Goal: Transaction & Acquisition: Subscribe to service/newsletter

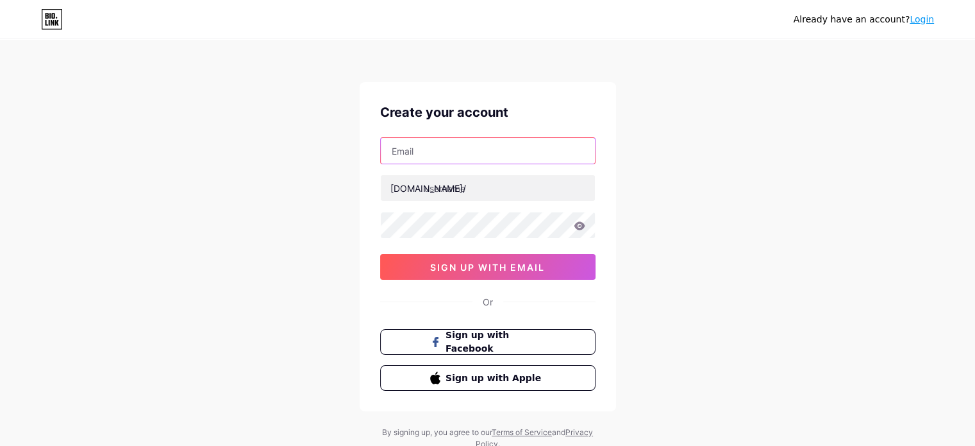
drag, startPoint x: 0, startPoint y: 0, endPoint x: 448, endPoint y: 146, distance: 471.2
click at [448, 146] on input "text" at bounding box center [488, 151] width 214 height 26
click at [434, 158] on input "text" at bounding box center [488, 151] width 214 height 26
type input "[EMAIL_ADDRESS][DOMAIN_NAME]"
click at [417, 187] on div "[DOMAIN_NAME]/" at bounding box center [428, 187] width 76 height 13
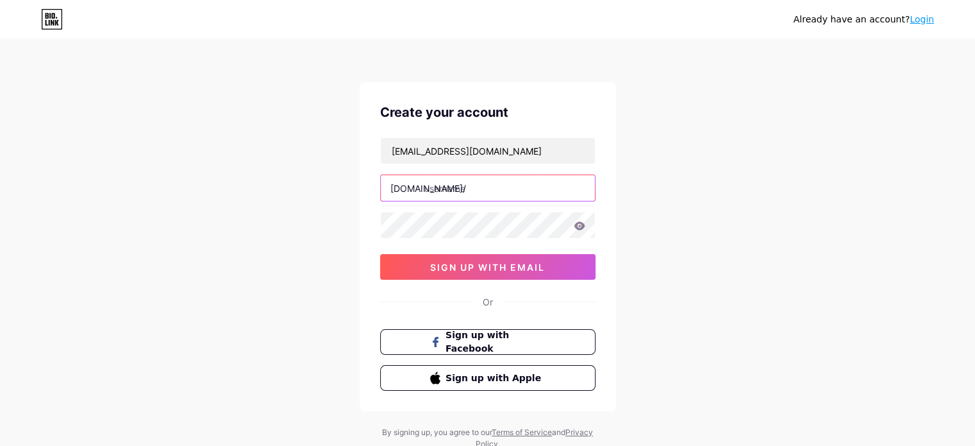
click at [447, 195] on input "text" at bounding box center [488, 188] width 214 height 26
type input "megarealtymax"
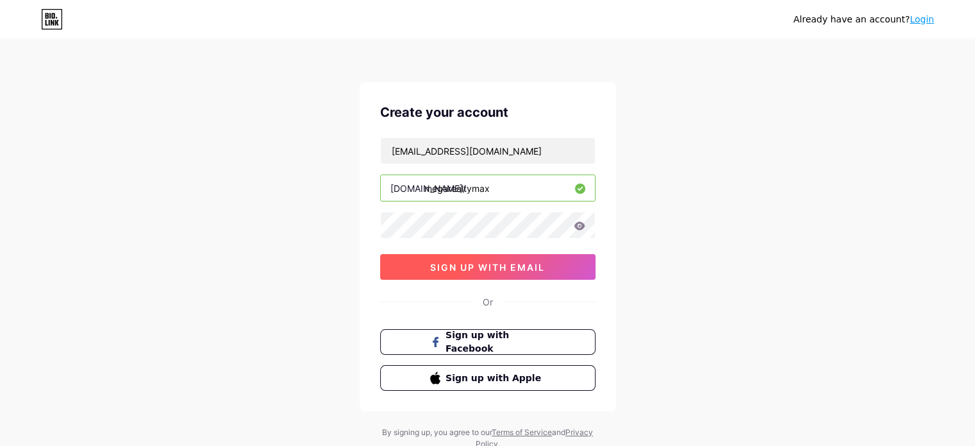
click at [441, 265] on span "sign up with email" at bounding box center [487, 267] width 115 height 11
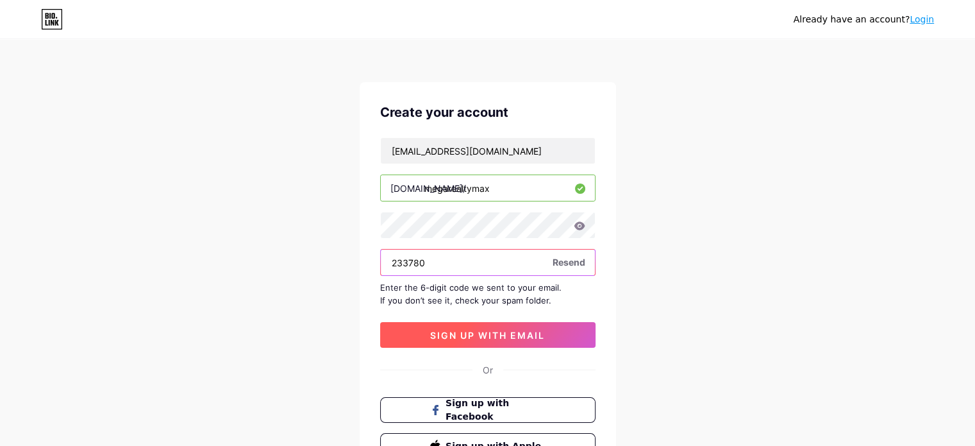
type input "233780"
click at [551, 333] on button "sign up with email" at bounding box center [487, 335] width 215 height 26
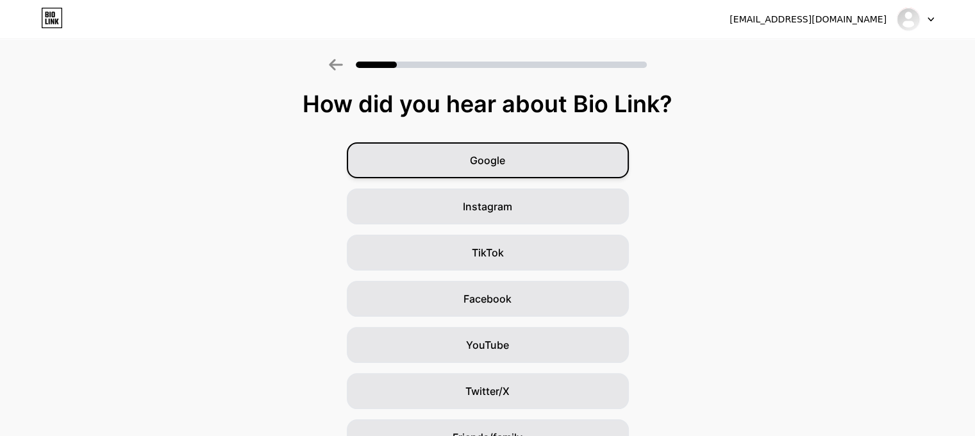
click at [531, 161] on div "Google" at bounding box center [488, 160] width 282 height 36
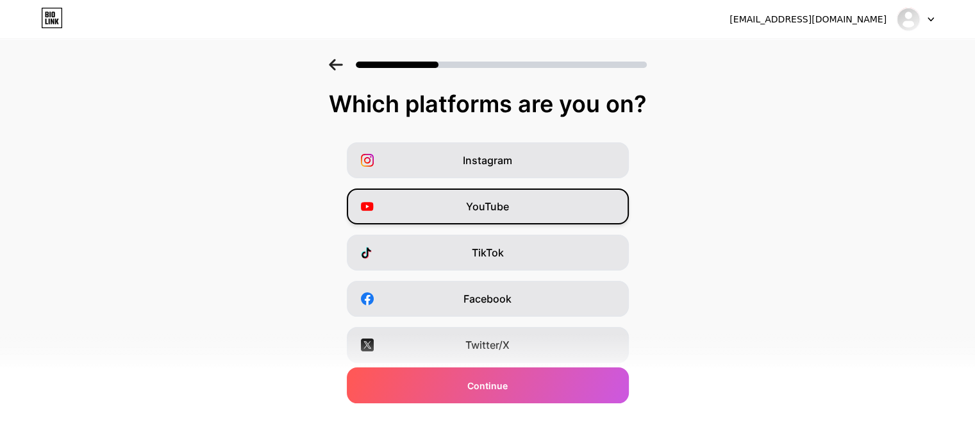
click at [496, 208] on span "YouTube" at bounding box center [487, 206] width 43 height 15
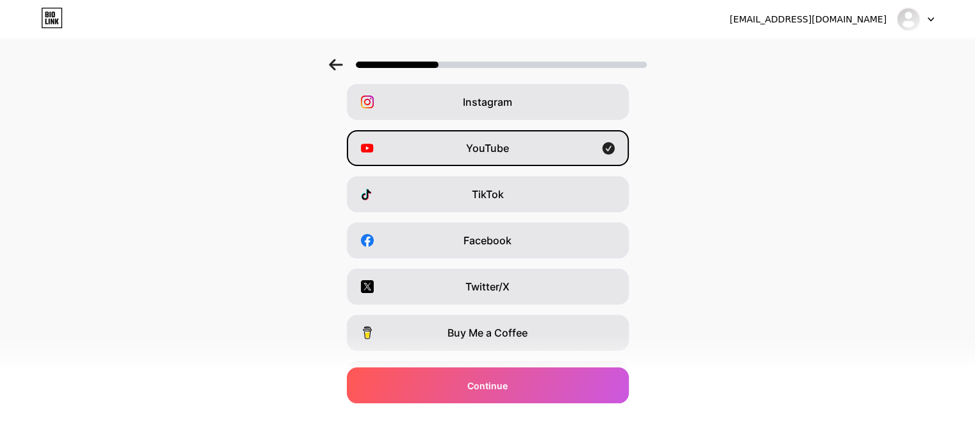
scroll to position [128, 0]
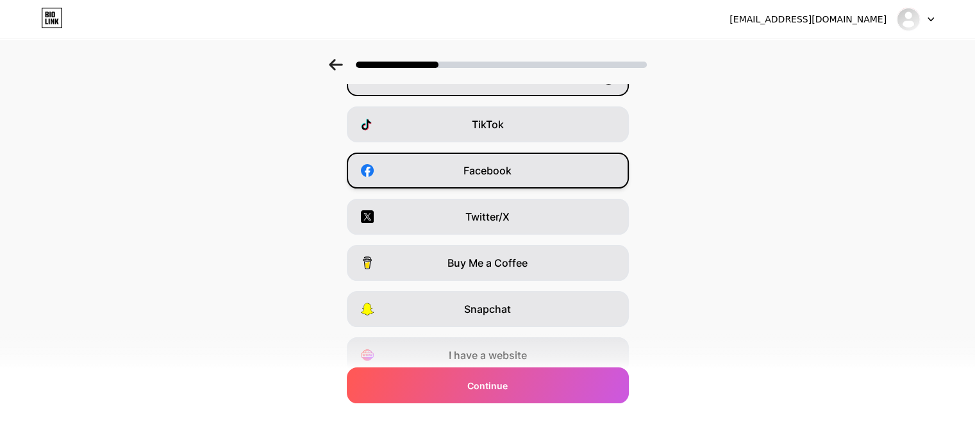
click at [478, 169] on span "Facebook" at bounding box center [488, 170] width 48 height 15
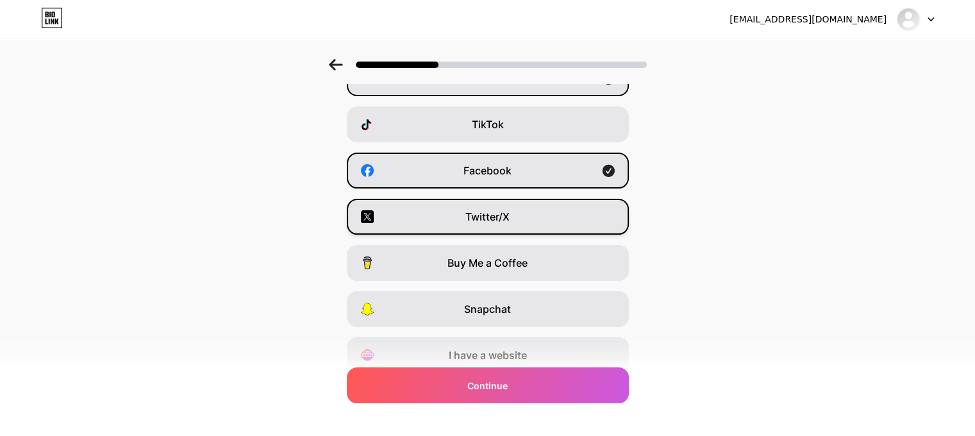
scroll to position [181, 0]
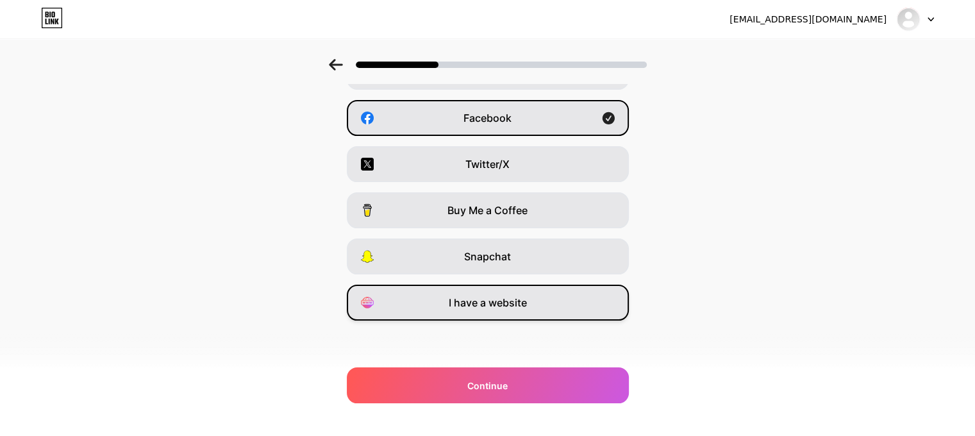
click at [546, 296] on div "I have a website" at bounding box center [488, 303] width 282 height 36
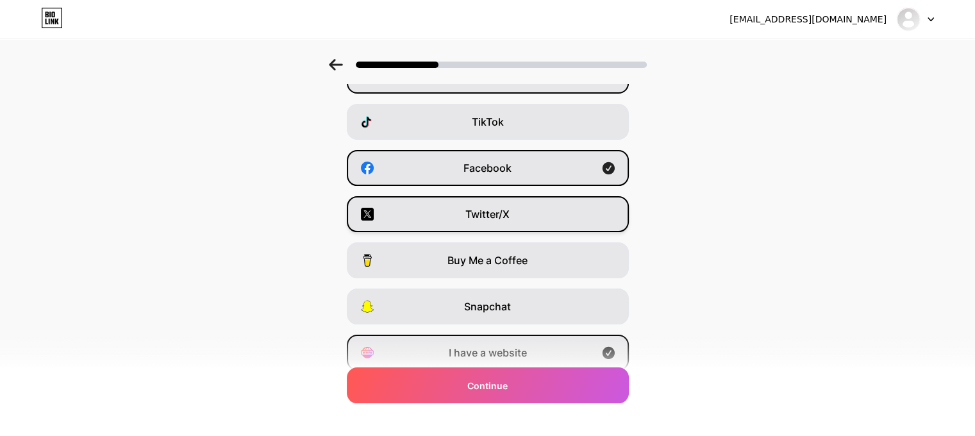
scroll to position [0, 0]
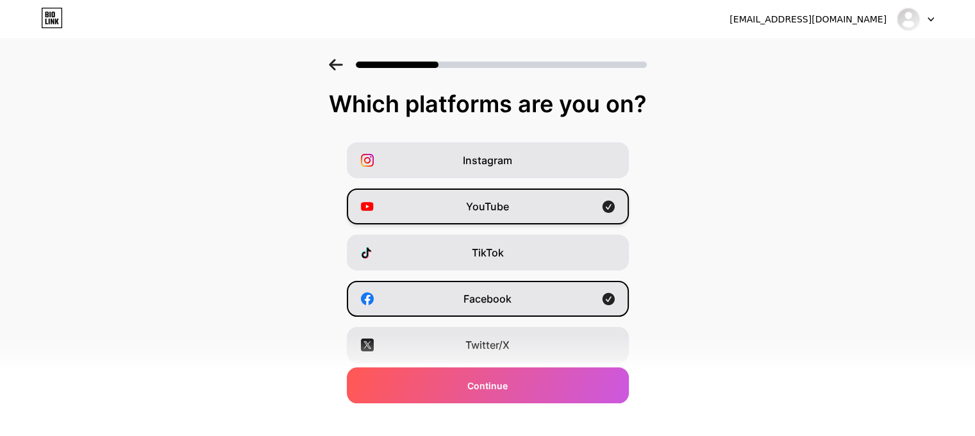
click at [517, 207] on div "YouTube" at bounding box center [488, 206] width 282 height 36
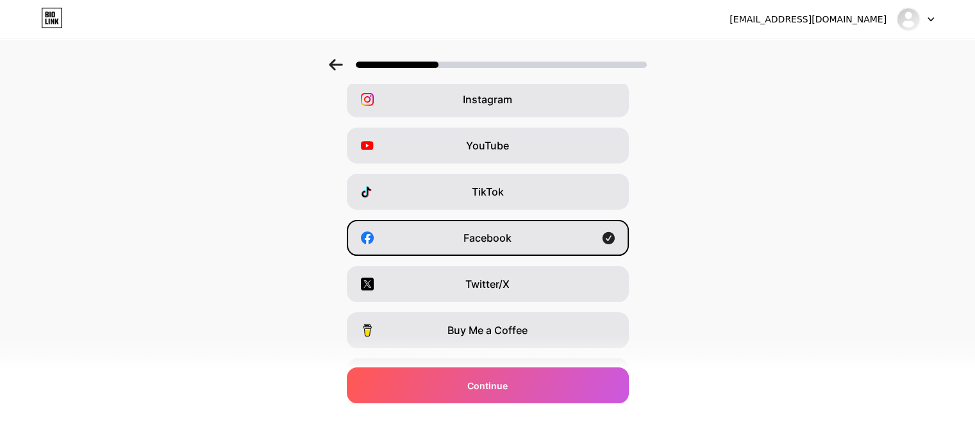
scroll to position [181, 0]
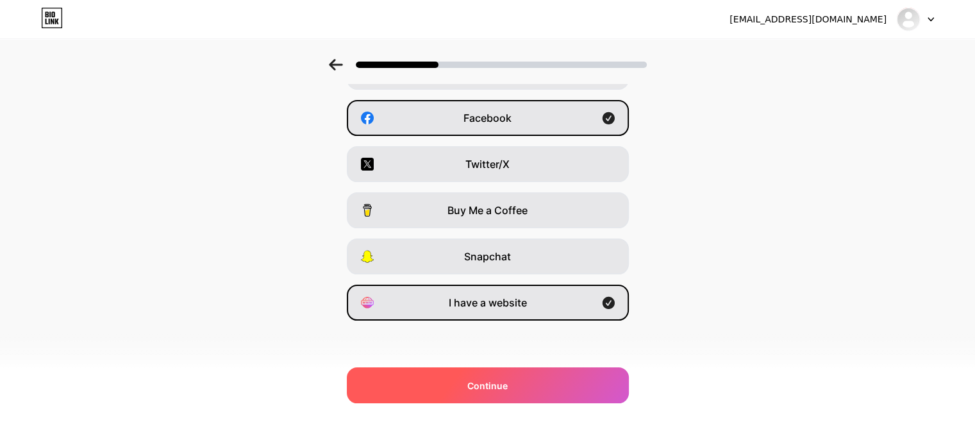
click at [556, 388] on div "Continue" at bounding box center [488, 385] width 282 height 36
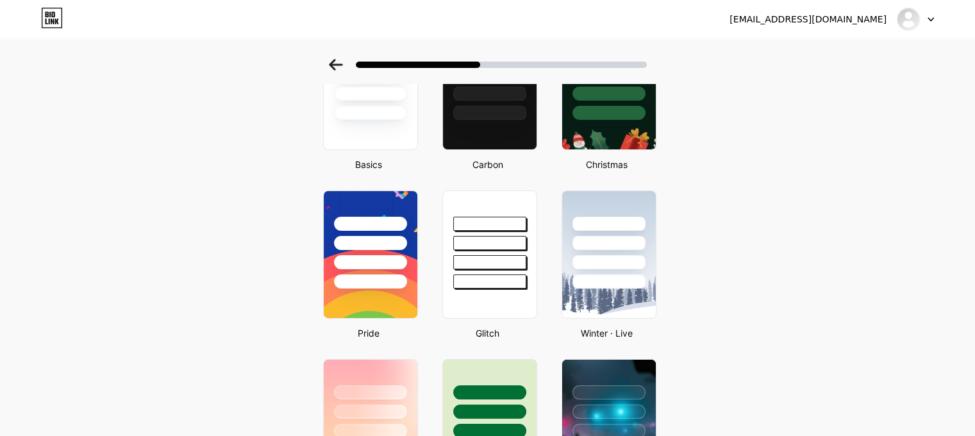
scroll to position [64, 0]
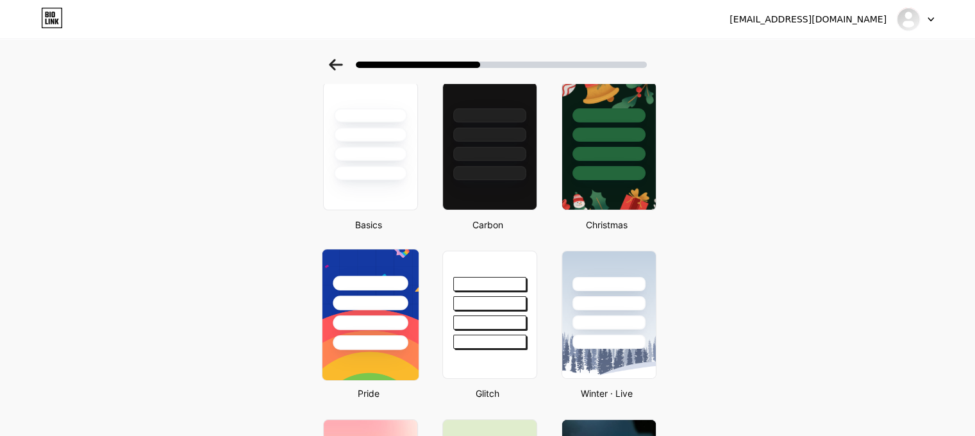
click at [380, 291] on div at bounding box center [370, 299] width 96 height 101
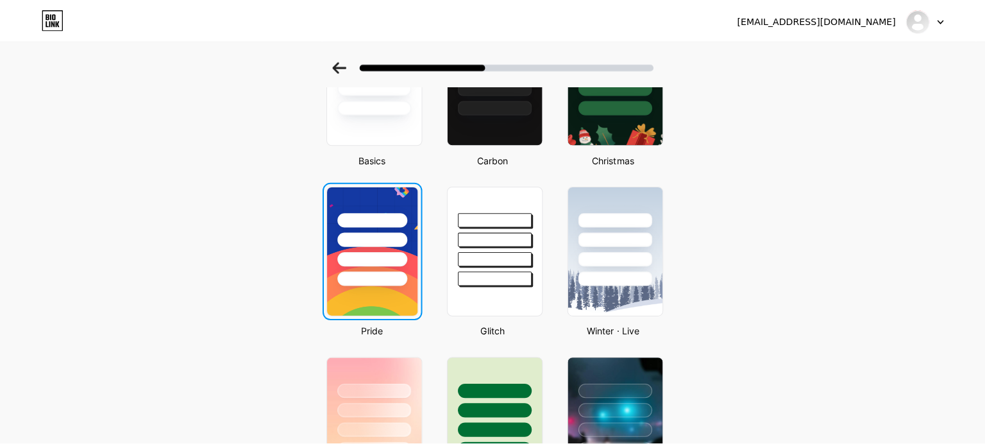
scroll to position [0, 0]
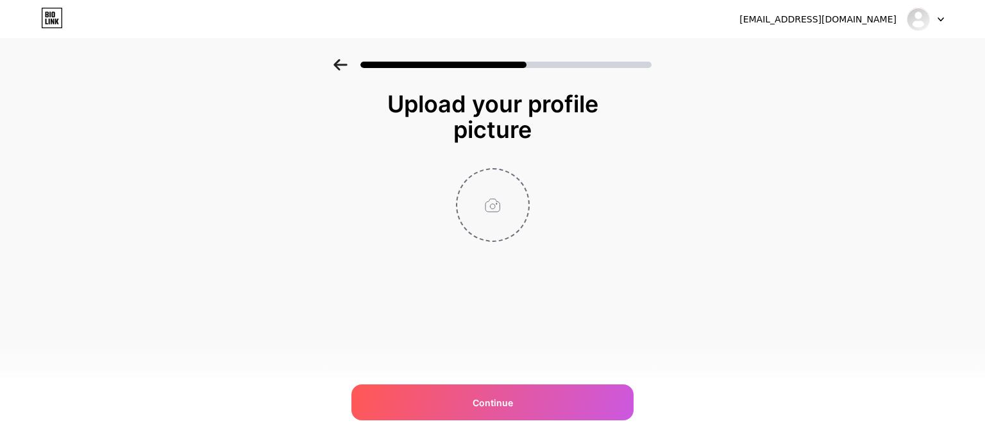
click at [500, 179] on input "file" at bounding box center [492, 204] width 71 height 71
type input "C:\fakepath\mega_realty_max_logo.jpeg"
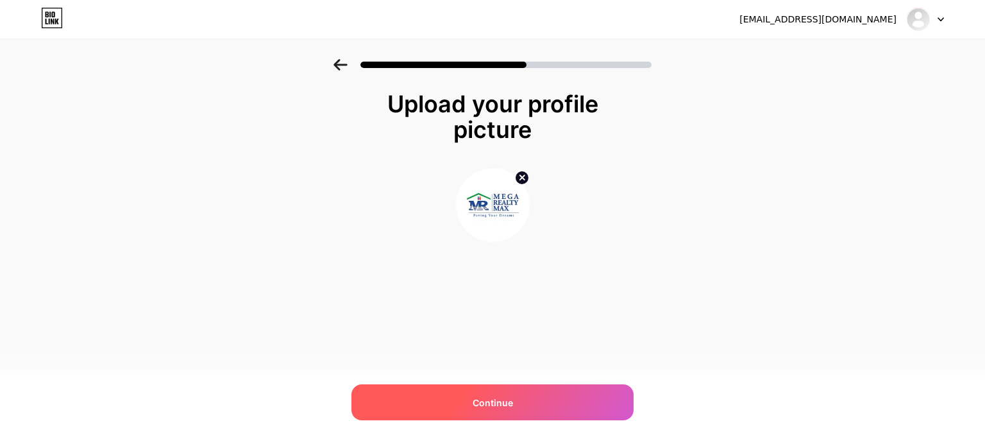
click at [512, 396] on span "Continue" at bounding box center [492, 402] width 40 height 13
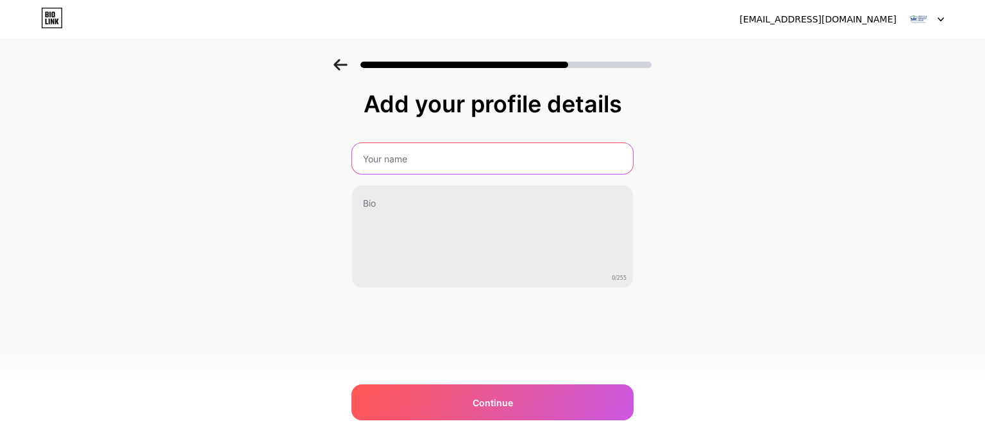
click at [431, 146] on input "text" at bounding box center [492, 158] width 281 height 31
type input "Mega Realty Max"
click at [465, 155] on input "Mega Realty Max" at bounding box center [492, 158] width 283 height 31
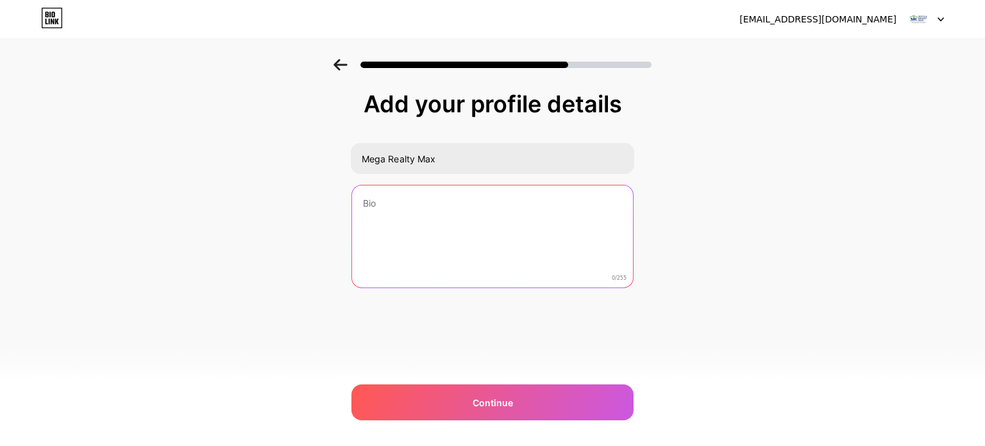
click at [395, 228] on textarea at bounding box center [492, 236] width 281 height 103
paste textarea "At Mega Realty Max, we don’t just sell properties — we help you find your perfe…"
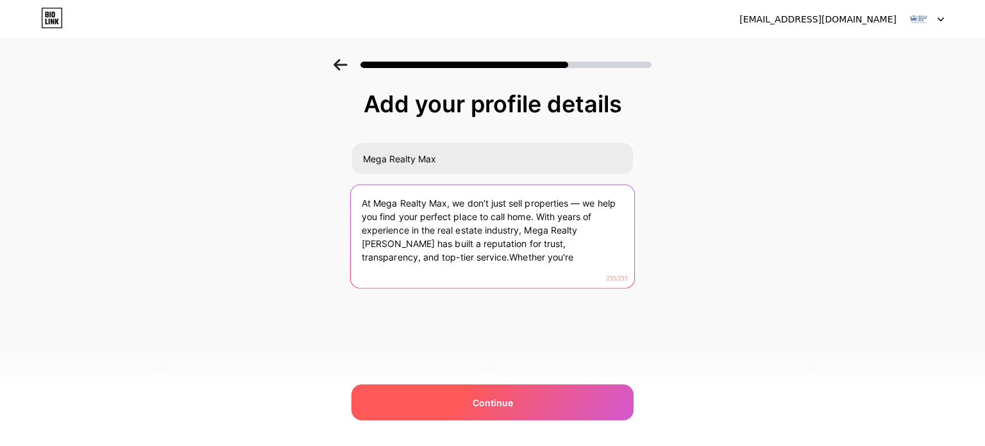
type textarea "At Mega Realty Max, we don’t just sell properties — we help you find your perfe…"
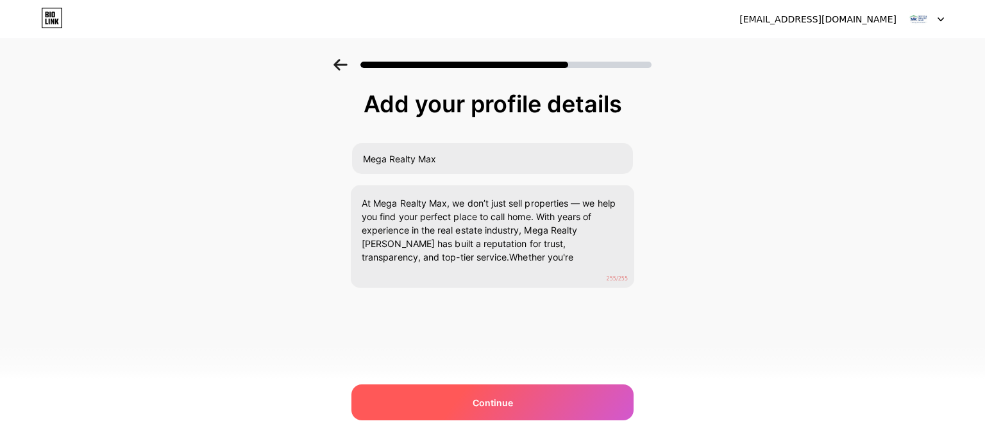
click at [463, 398] on div "Continue" at bounding box center [492, 402] width 282 height 36
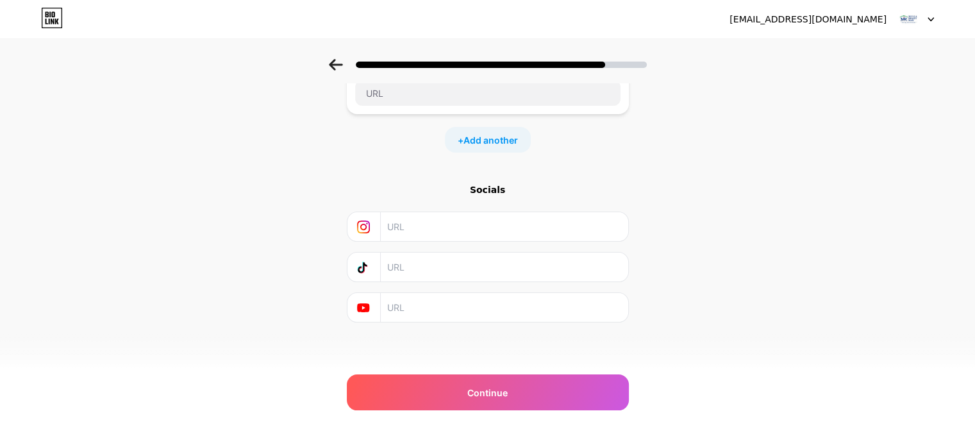
scroll to position [123, 0]
click at [412, 231] on input "text" at bounding box center [503, 226] width 233 height 29
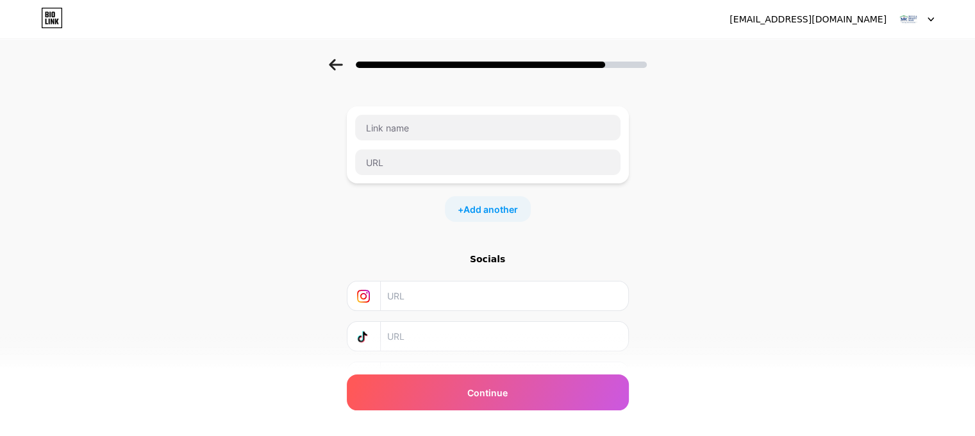
scroll to position [0, 0]
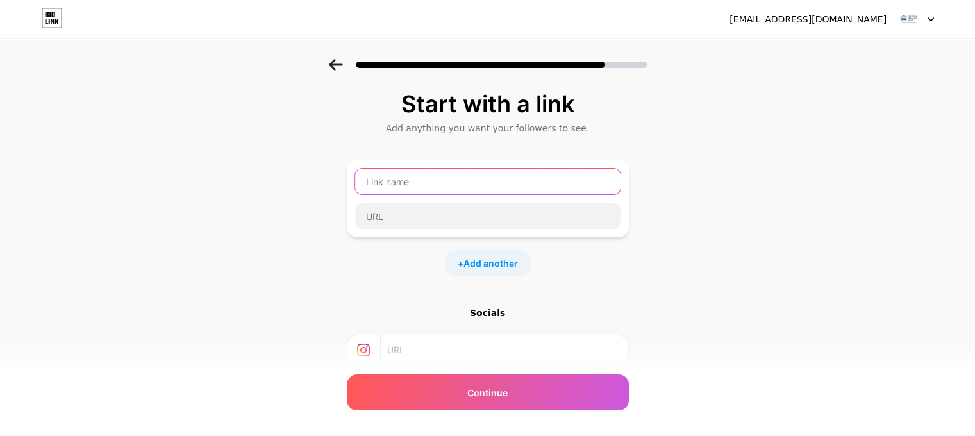
click at [426, 176] on input "text" at bounding box center [487, 182] width 265 height 26
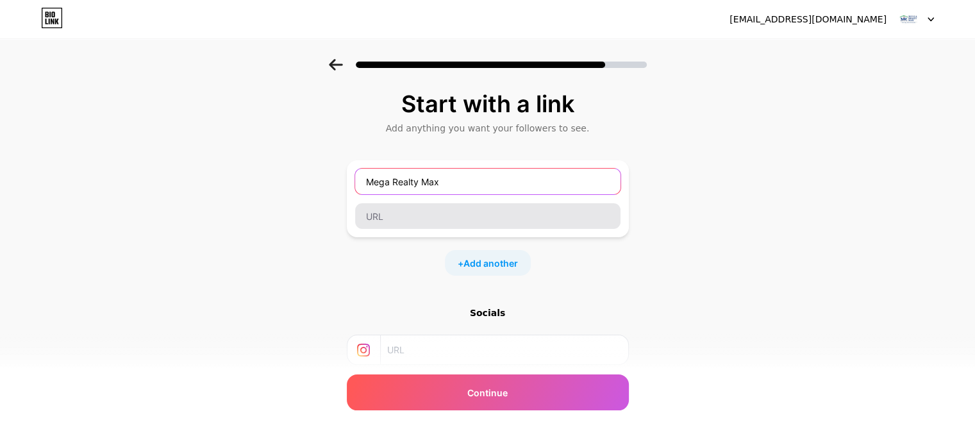
type input "Mega Realty Max"
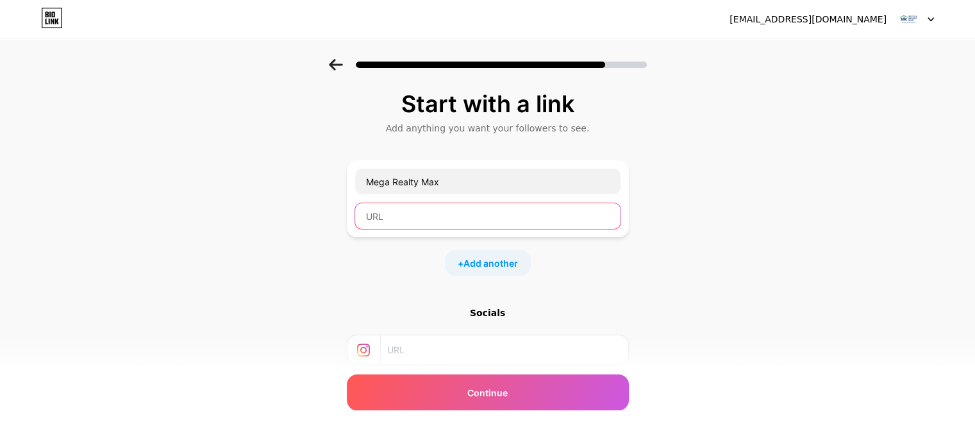
click at [429, 221] on input "text" at bounding box center [487, 216] width 265 height 26
paste input "[URL][DOMAIN_NAME]"
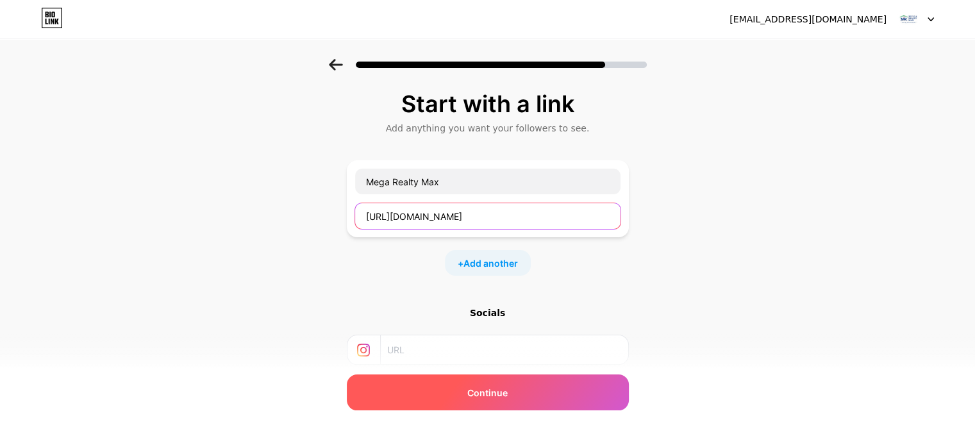
type input "[URL][DOMAIN_NAME]"
click at [480, 405] on div "Continue" at bounding box center [488, 392] width 282 height 36
click at [520, 392] on div "Continue" at bounding box center [488, 392] width 282 height 36
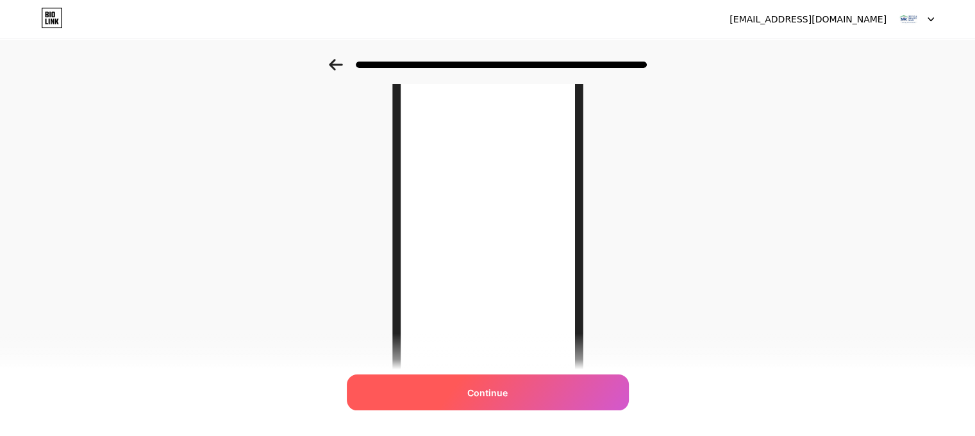
scroll to position [208, 0]
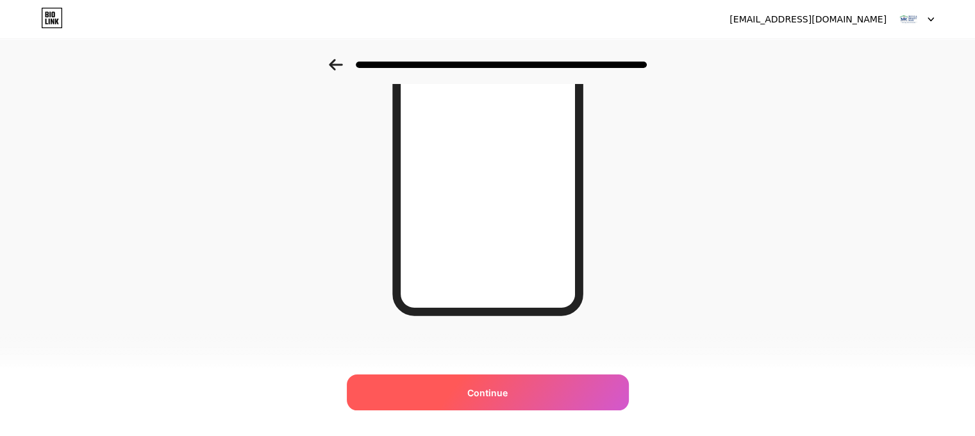
click at [517, 398] on div "Continue" at bounding box center [488, 392] width 282 height 36
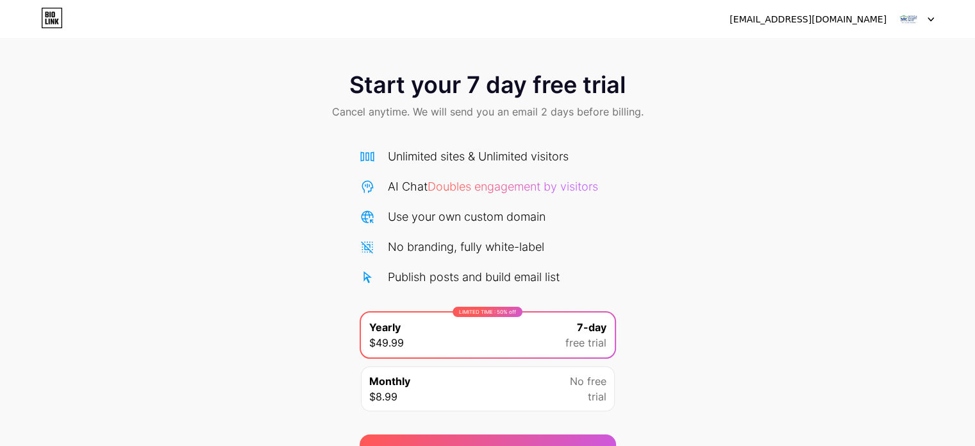
click at [904, 15] on img at bounding box center [908, 19] width 24 height 24
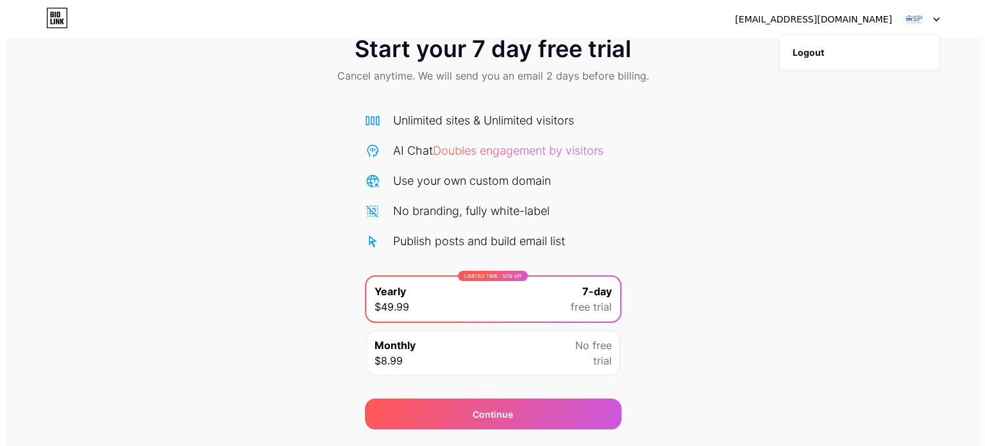
scroll to position [69, 0]
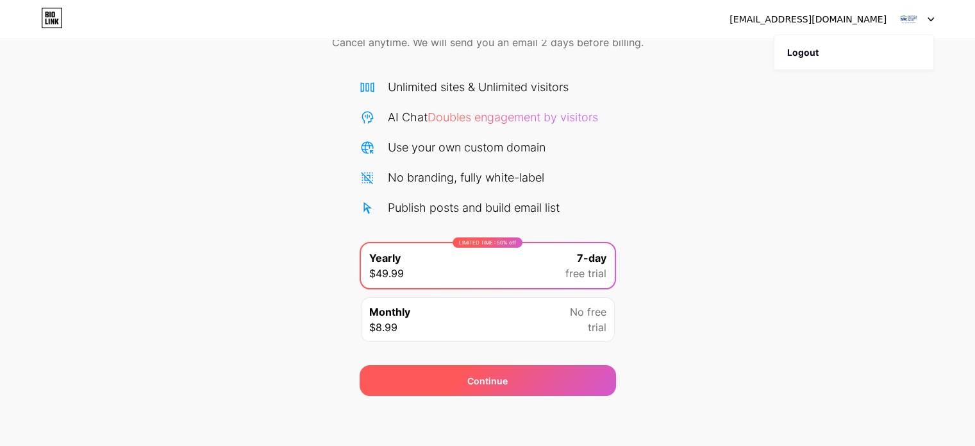
click at [512, 374] on div "Continue" at bounding box center [488, 380] width 256 height 31
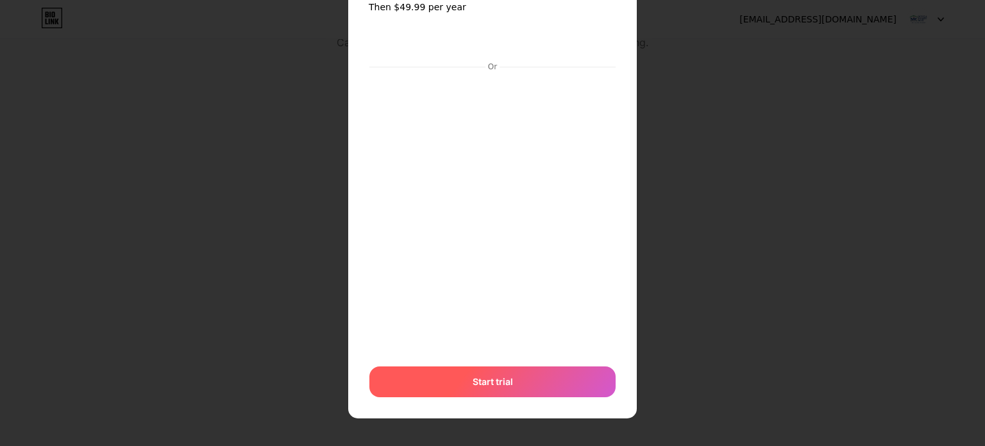
click at [474, 383] on span "Start trial" at bounding box center [492, 380] width 40 height 13
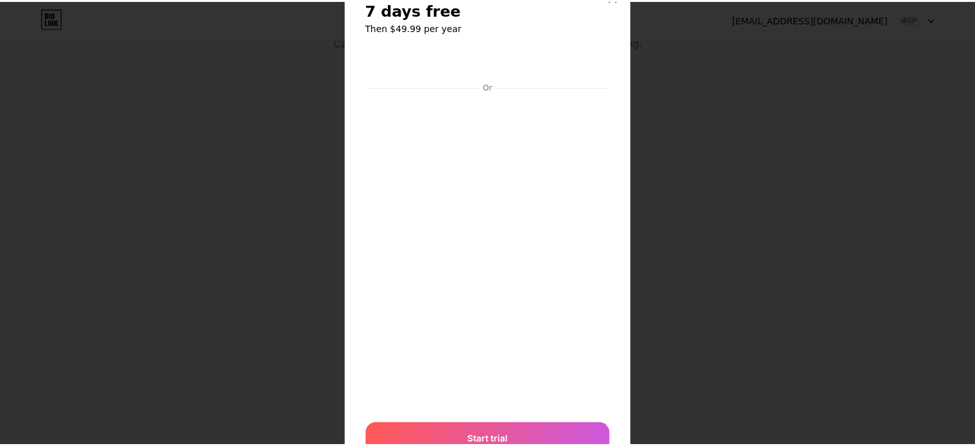
scroll to position [0, 0]
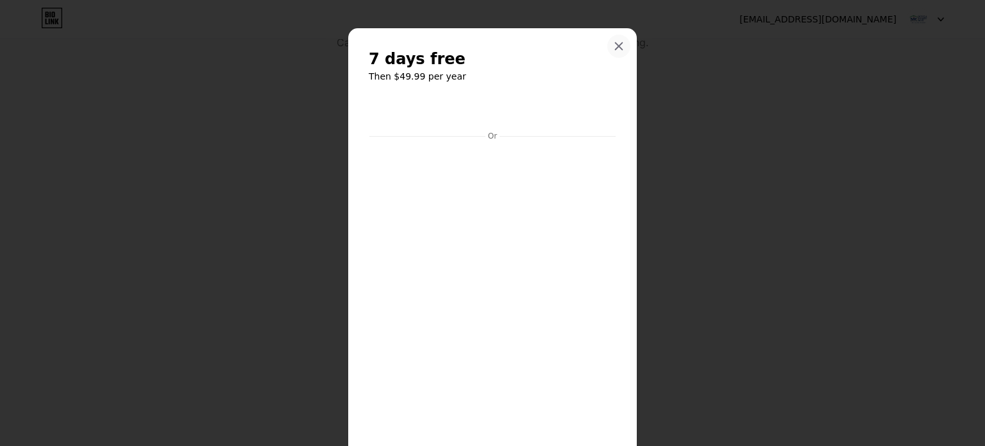
click at [614, 43] on icon at bounding box center [619, 46] width 10 height 10
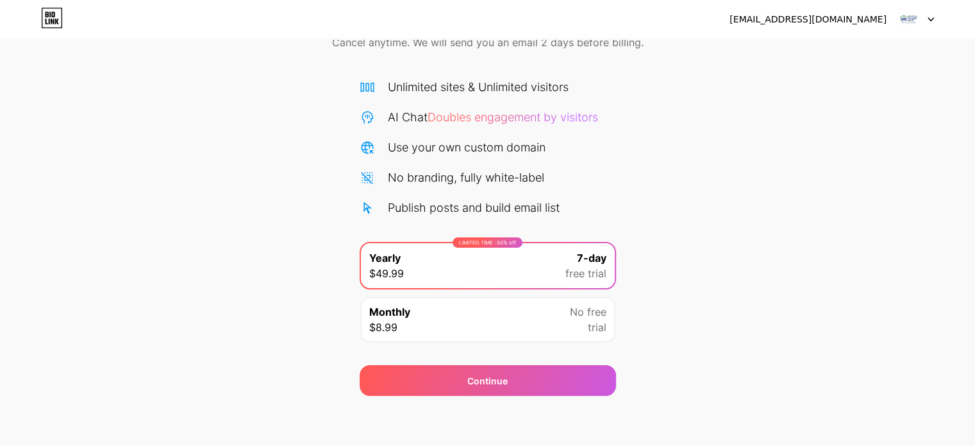
click at [905, 19] on img at bounding box center [908, 19] width 24 height 24
click at [51, 20] on icon at bounding box center [52, 22] width 3 height 6
